Goal: Information Seeking & Learning: Understand process/instructions

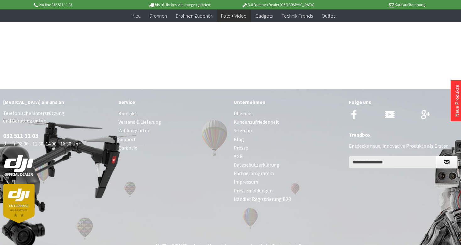
scroll to position [4380, 0]
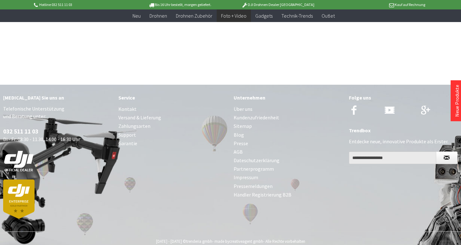
click at [144, 122] on link "Zahlungsarten" at bounding box center [173, 126] width 109 height 8
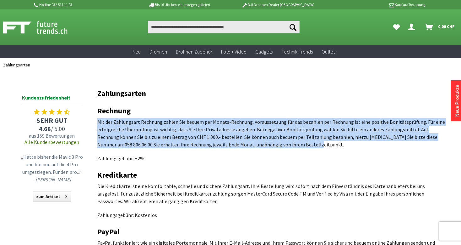
drag, startPoint x: 294, startPoint y: 147, endPoint x: 98, endPoint y: 124, distance: 197.5
click at [98, 124] on p "Mit der Zahlungsart Rechnung zahlen Sie bequem per Monats-Rechnung. Voraussetzu…" at bounding box center [271, 133] width 348 height 30
click at [368, 66] on ul "Zahlungsarten" at bounding box center [230, 65] width 461 height 14
